Goal: Check status

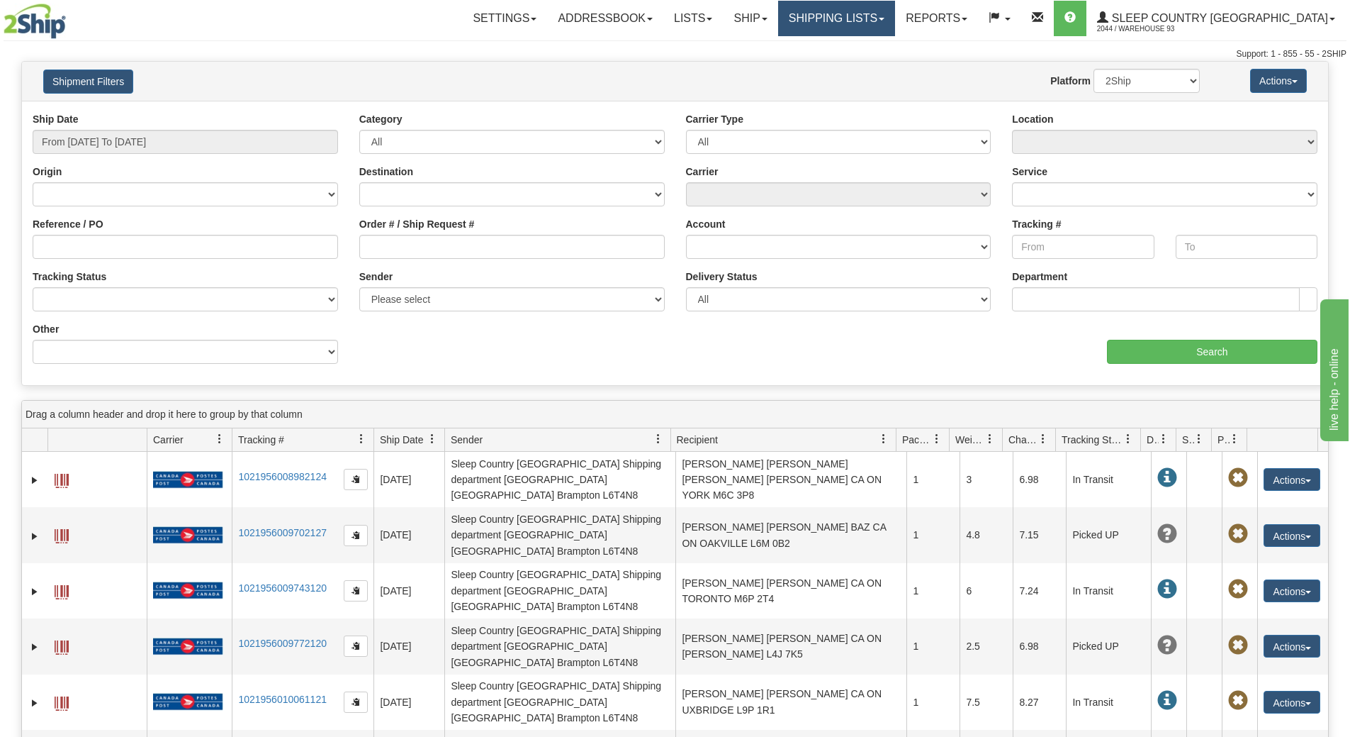
click at [881, 18] on link "Shipping lists" at bounding box center [836, 18] width 117 height 35
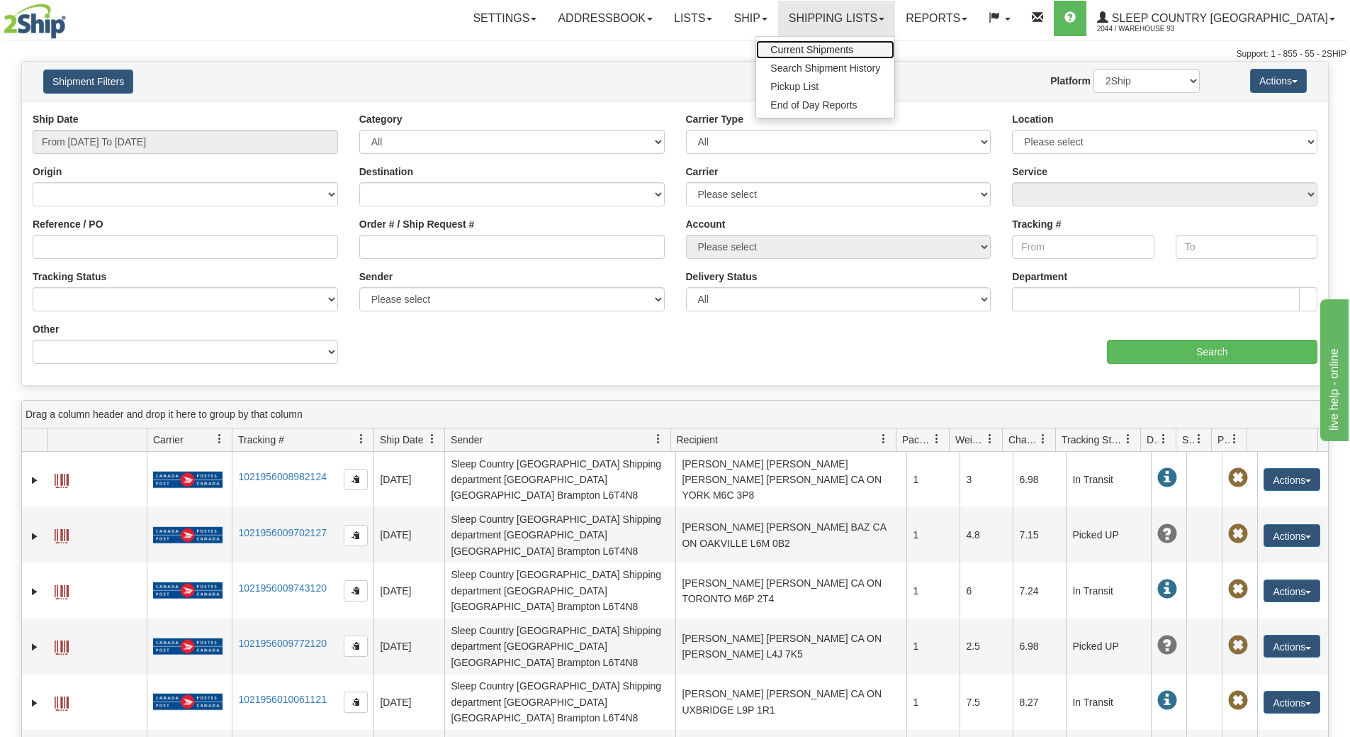
click at [848, 47] on span "Current Shipments" at bounding box center [812, 49] width 83 height 11
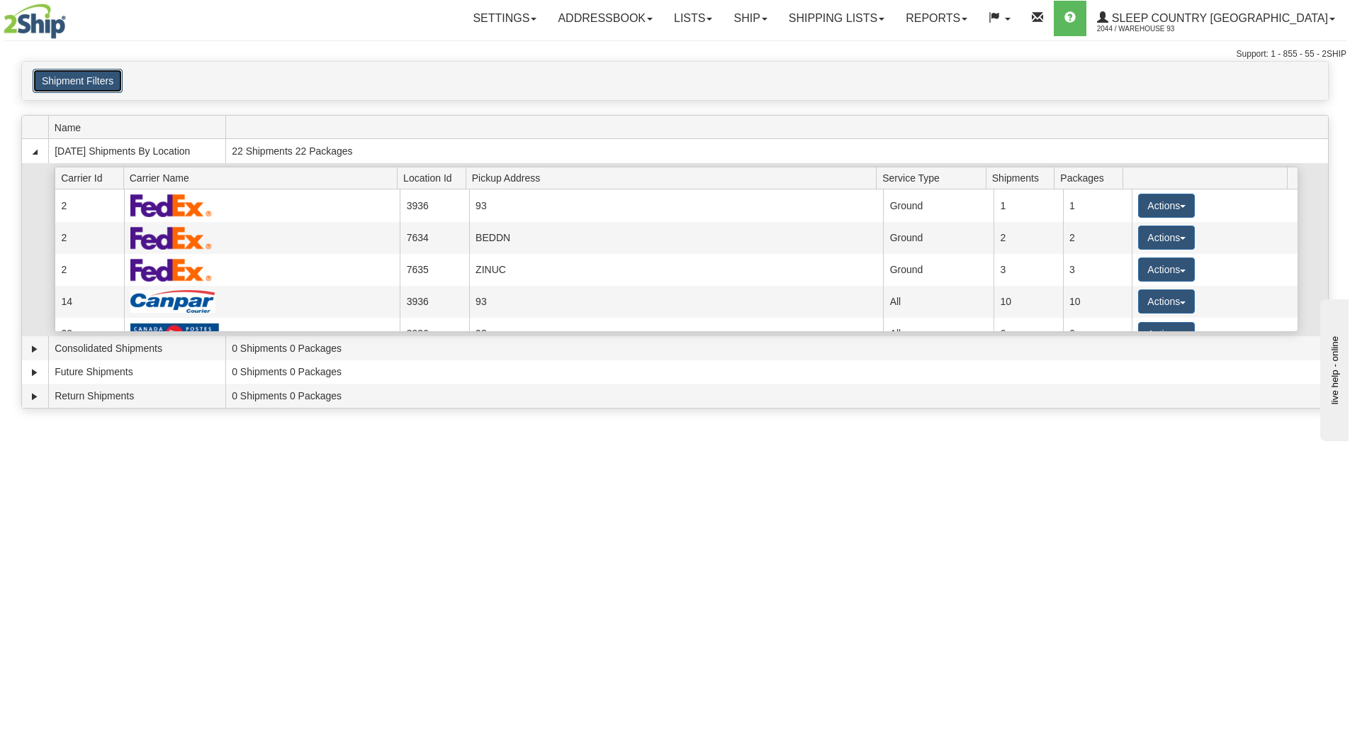
click at [79, 75] on button "Shipment Filters" at bounding box center [78, 81] width 90 height 24
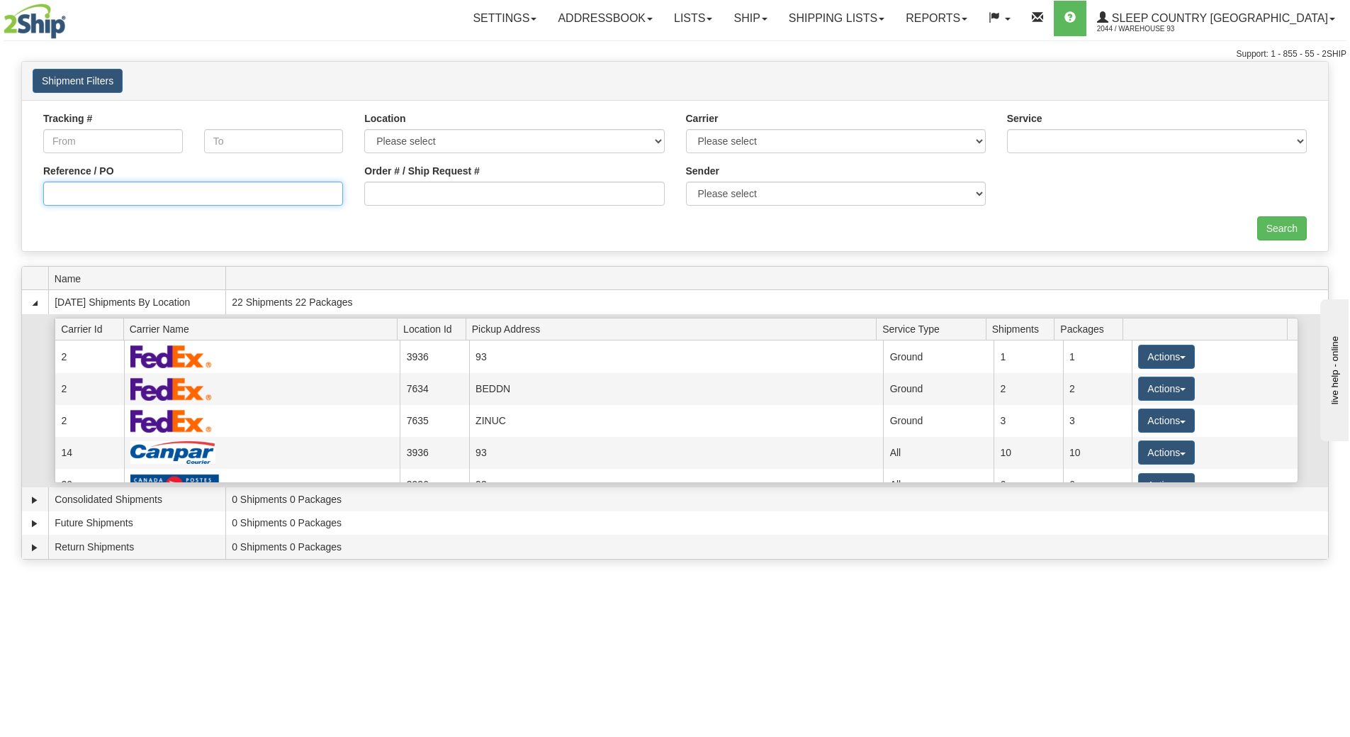
click at [152, 194] on input "Reference / PO" at bounding box center [193, 193] width 300 height 24
paste input "9000I123977"
type input "9000I123977"
click at [1291, 220] on input "Search" at bounding box center [1283, 228] width 50 height 24
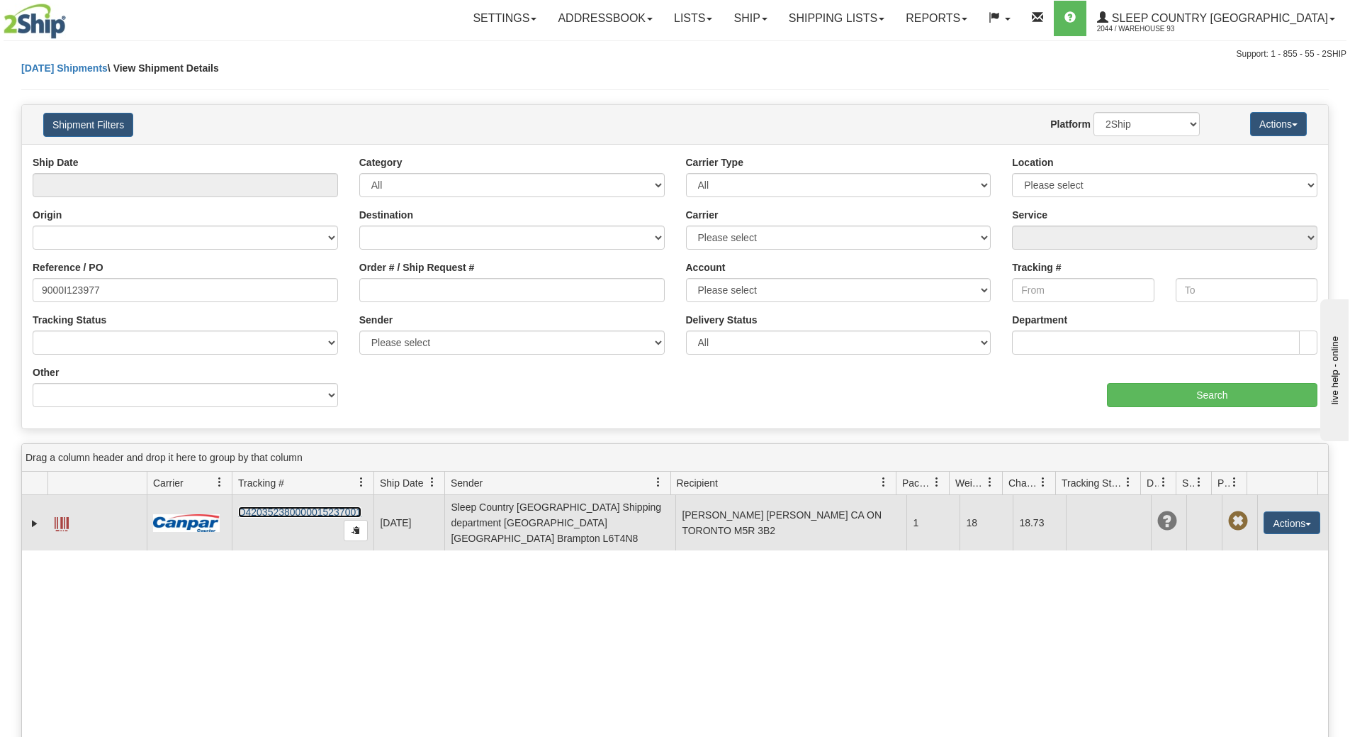
drag, startPoint x: 262, startPoint y: 510, endPoint x: 238, endPoint y: 532, distance: 32.6
click at [238, 532] on td "D420352380000015237001" at bounding box center [303, 522] width 142 height 55
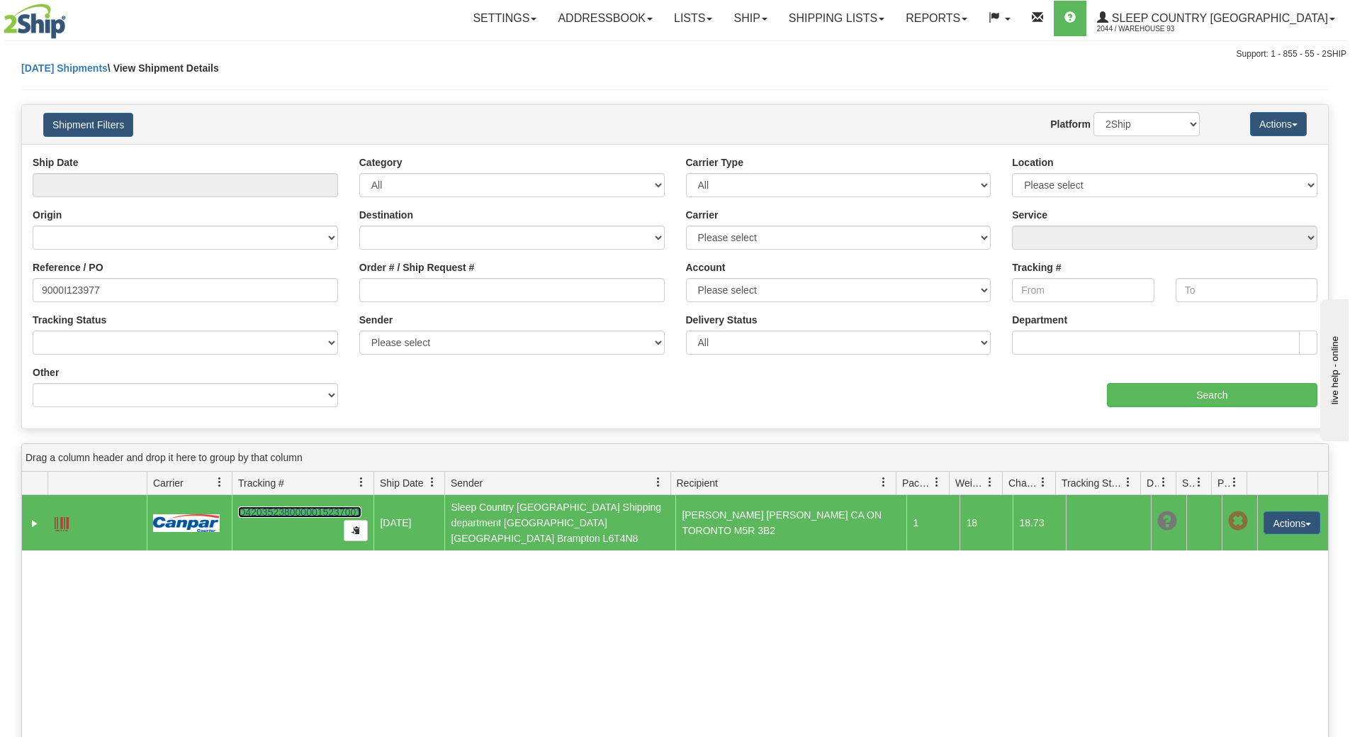
drag, startPoint x: 237, startPoint y: 504, endPoint x: 369, endPoint y: 508, distance: 131.9
click at [373, 504] on td "D420352380000015237001" at bounding box center [303, 522] width 142 height 55
click at [362, 520] on button "button" at bounding box center [356, 530] width 24 height 21
